Goal: Find specific page/section: Find specific page/section

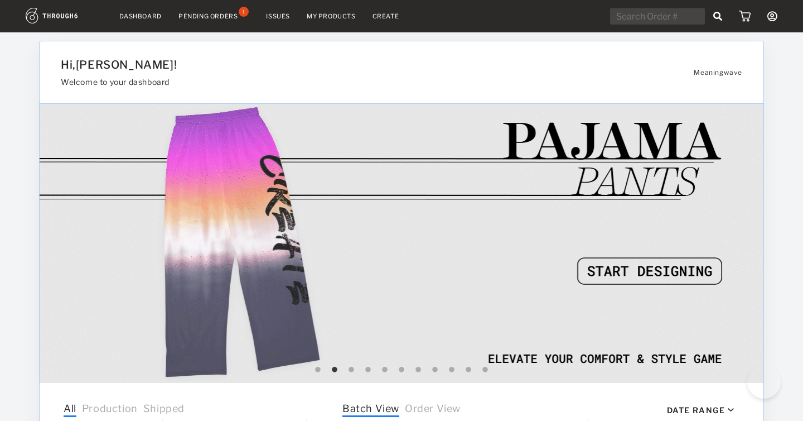
select select "7"
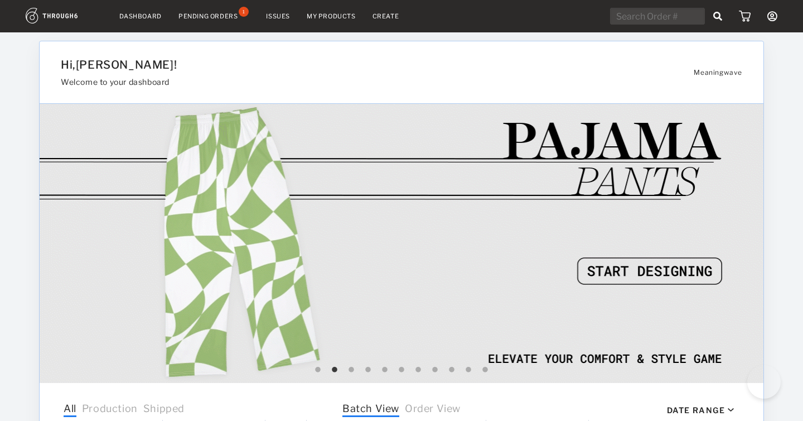
select select "2025"
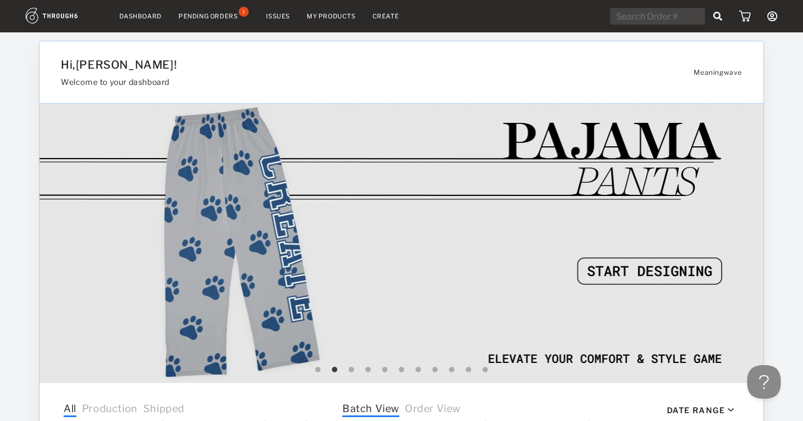
click at [657, 18] on input "text" at bounding box center [657, 16] width 95 height 17
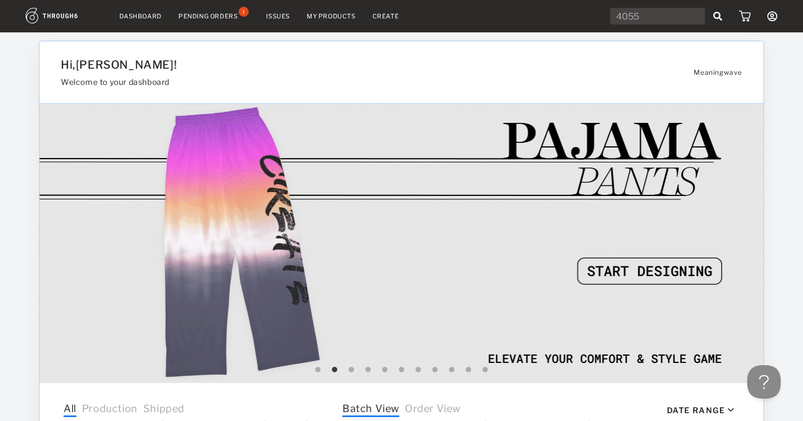
type input "4055"
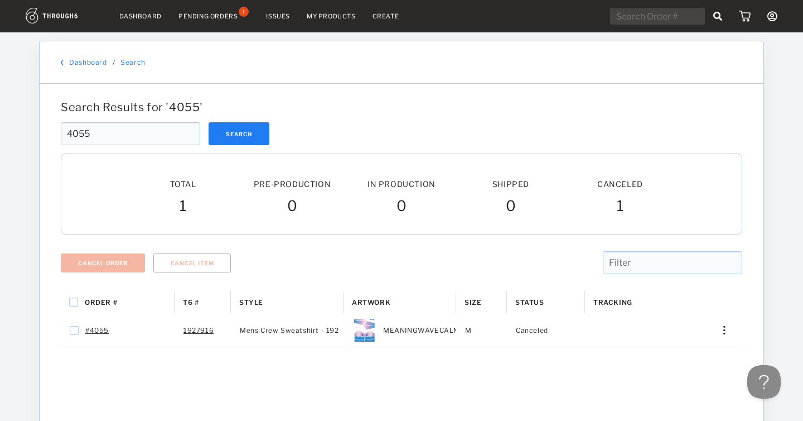
click at [108, 133] on input "4055" at bounding box center [130, 133] width 139 height 23
type input "4081"
click at [233, 139] on button "Search" at bounding box center [239, 133] width 61 height 23
click at [112, 133] on input "4081" at bounding box center [130, 133] width 139 height 23
type input "4086"
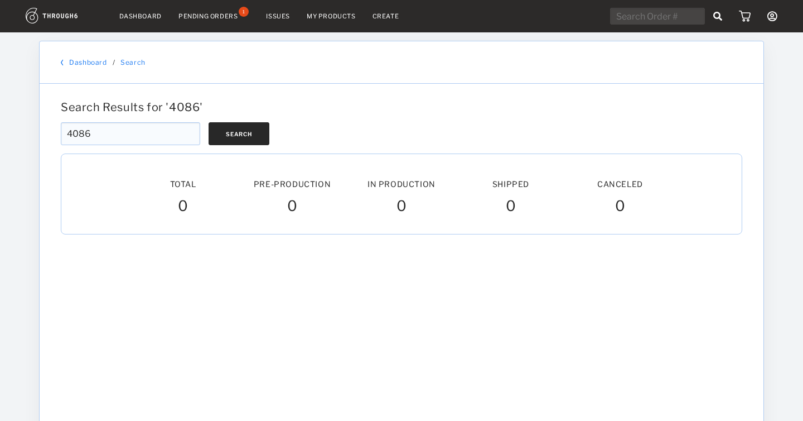
click at [233, 143] on button "Search" at bounding box center [239, 133] width 61 height 23
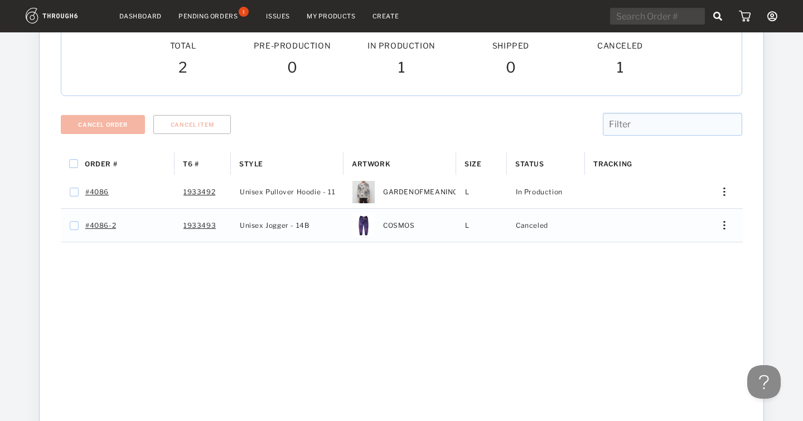
click at [632, 121] on input "text" at bounding box center [672, 124] width 139 height 23
click at [664, 18] on input "text" at bounding box center [657, 16] width 95 height 17
type input "4091"
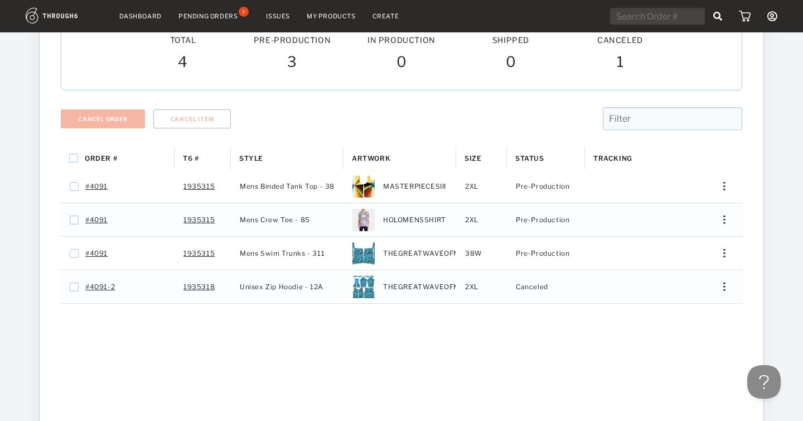
click at [657, 10] on input "text" at bounding box center [657, 16] width 95 height 17
type input "4096"
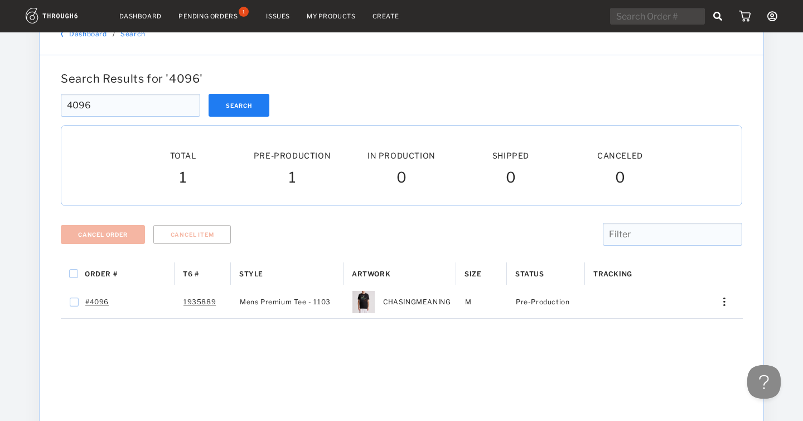
scroll to position [29, 0]
click at [98, 111] on input "4096" at bounding box center [130, 104] width 139 height 23
type input "4086"
click at [249, 114] on button "Search" at bounding box center [239, 104] width 61 height 23
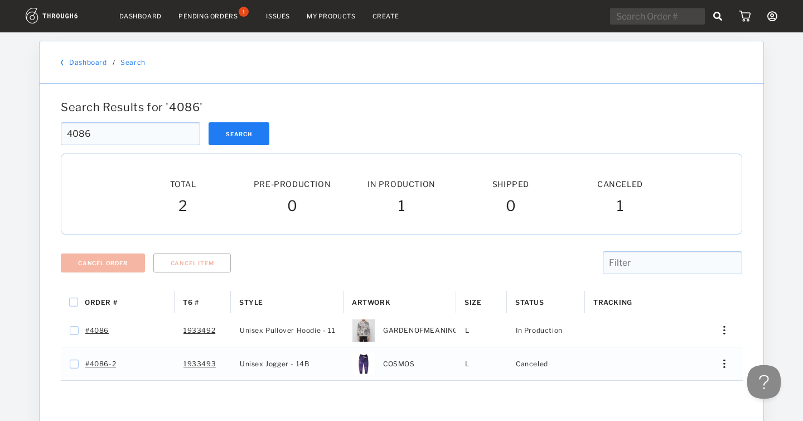
click at [139, 129] on input "4086" at bounding box center [130, 133] width 139 height 23
type input "4092"
click at [245, 131] on button "Search" at bounding box center [239, 133] width 61 height 23
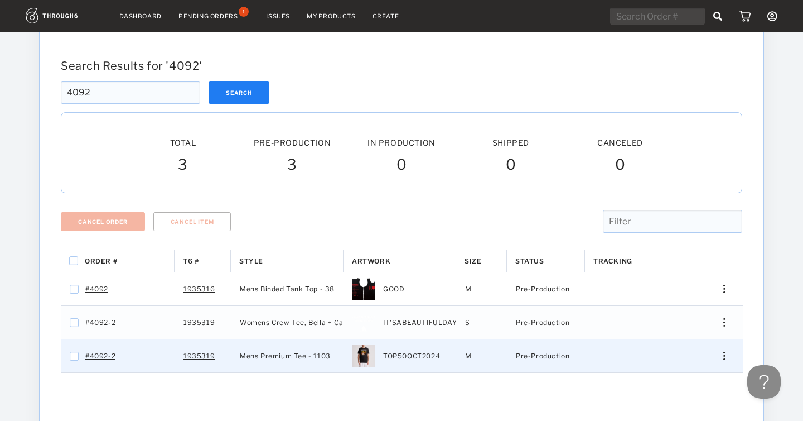
scroll to position [38, 0]
